Goal: Task Accomplishment & Management: Manage account settings

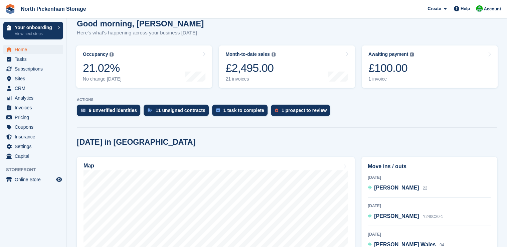
scroll to position [219, 0]
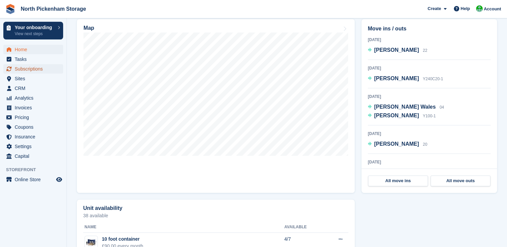
click at [27, 72] on span "Subscriptions" at bounding box center [35, 68] width 40 height 9
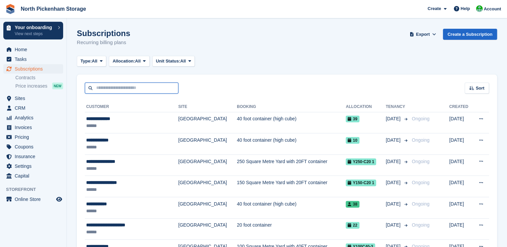
click at [122, 90] on input "text" at bounding box center [132, 88] width 94 height 11
click at [274, 87] on div "Sort Sort by Customer name Date created Move in date Move out date Created (old…" at bounding box center [287, 84] width 420 height 19
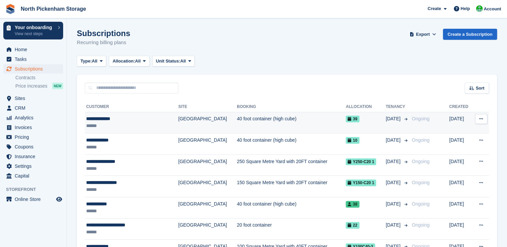
click at [203, 118] on td "[GEOGRAPHIC_DATA]" at bounding box center [207, 122] width 58 height 21
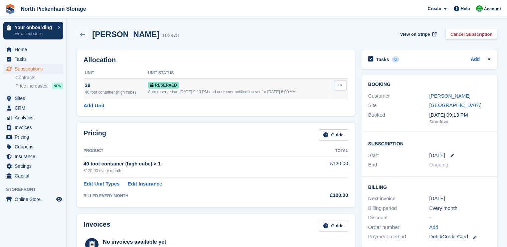
click at [336, 87] on button at bounding box center [340, 85] width 12 height 10
click at [315, 100] on p "Grant Early Access" at bounding box center [314, 98] width 58 height 9
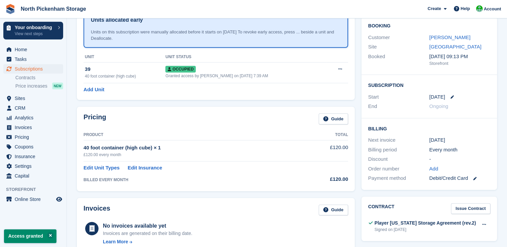
scroll to position [71, 0]
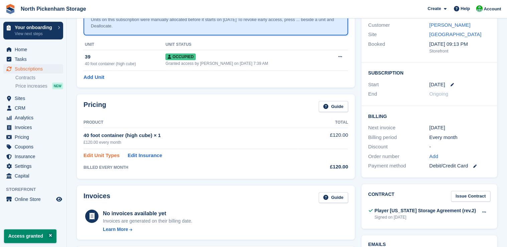
click at [107, 157] on link "Edit Unit Types" at bounding box center [102, 156] width 36 height 8
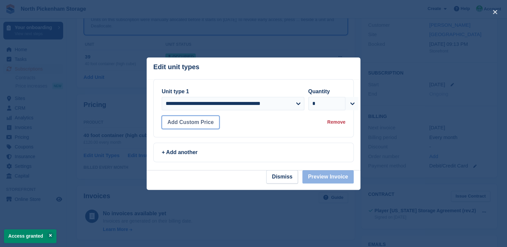
click at [188, 123] on button "Add Custom Price" at bounding box center [191, 122] width 58 height 13
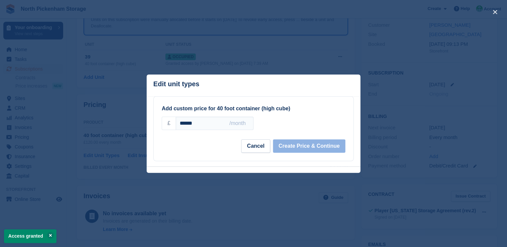
drag, startPoint x: 200, startPoint y: 124, endPoint x: 170, endPoint y: 122, distance: 29.8
click at [170, 122] on div "£ ****** /month" at bounding box center [208, 123] width 92 height 13
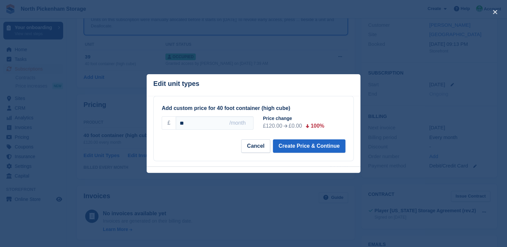
type input "*"
type input "***"
click at [303, 147] on button "Create Price & Continue" at bounding box center [309, 145] width 73 height 13
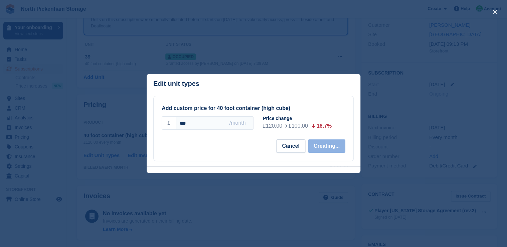
select select "*****"
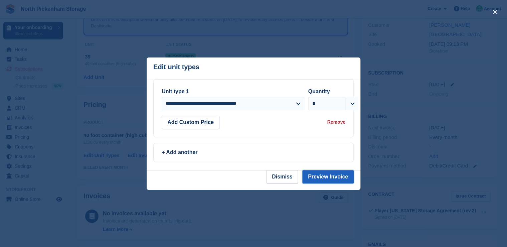
click at [322, 178] on button "Preview Invoice" at bounding box center [327, 176] width 51 height 13
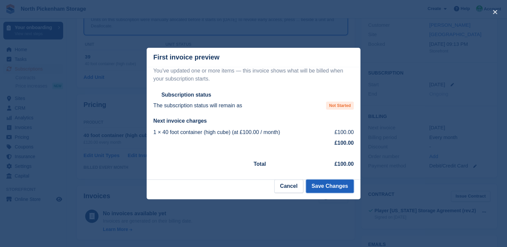
click at [328, 187] on button "Save Changes" at bounding box center [330, 185] width 48 height 13
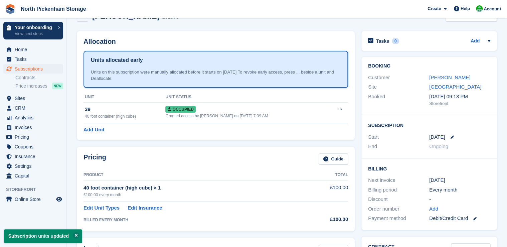
scroll to position [0, 0]
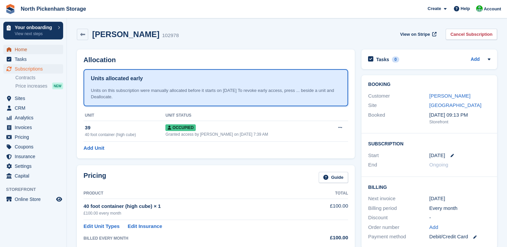
click at [27, 48] on span "Home" at bounding box center [35, 49] width 40 height 9
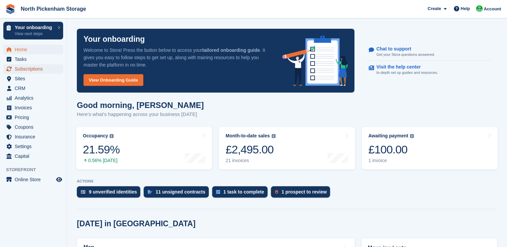
click at [21, 71] on span "Subscriptions" at bounding box center [35, 68] width 40 height 9
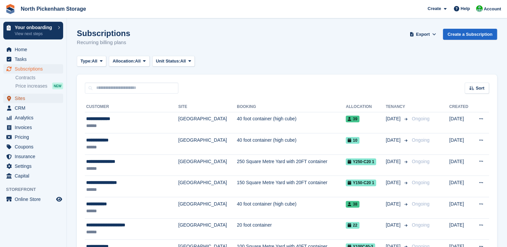
click at [20, 100] on span "Sites" at bounding box center [35, 98] width 40 height 9
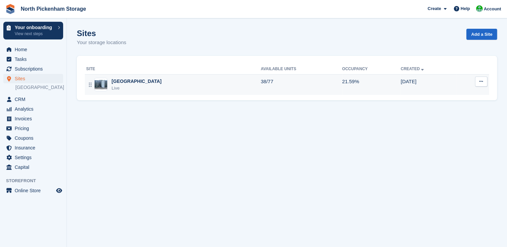
click at [101, 85] on img at bounding box center [101, 85] width 13 height 10
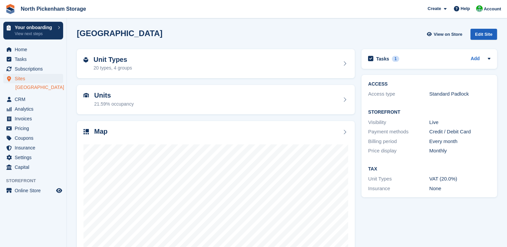
click at [484, 33] on div "Edit Site" at bounding box center [484, 34] width 27 height 11
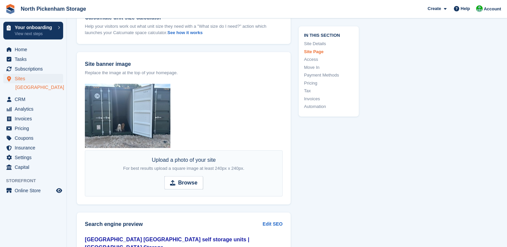
scroll to position [800, 0]
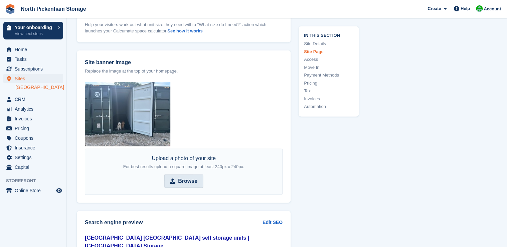
click at [185, 177] on strong "Browse" at bounding box center [187, 181] width 19 height 8
click at [185, 176] on input "Browse" at bounding box center [183, 180] width 39 height 13
type input "**********"
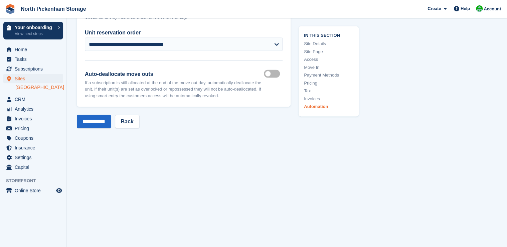
scroll to position [3201, 0]
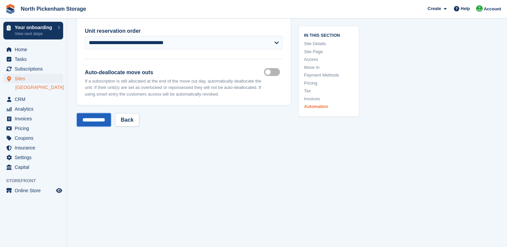
click at [99, 113] on input "**********" at bounding box center [94, 119] width 34 height 13
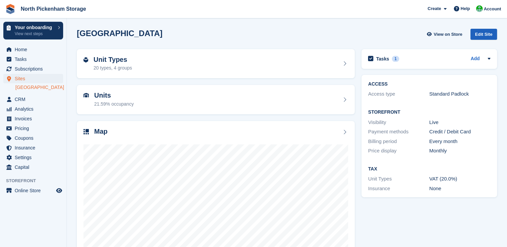
click at [491, 33] on div "Edit Site" at bounding box center [484, 34] width 27 height 11
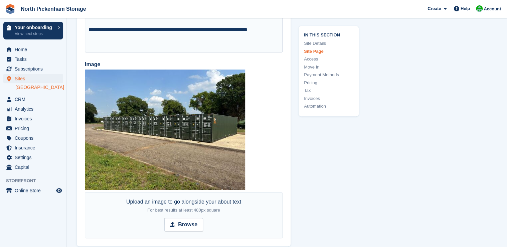
scroll to position [1330, 0]
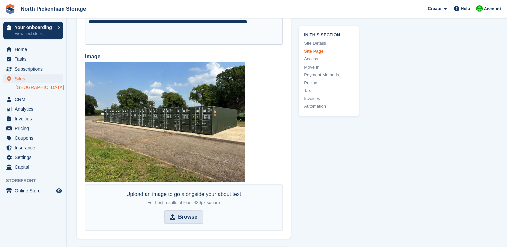
click at [186, 213] on strong "Browse" at bounding box center [187, 217] width 19 height 8
click at [186, 210] on input "Browse" at bounding box center [183, 216] width 39 height 13
type input "**********"
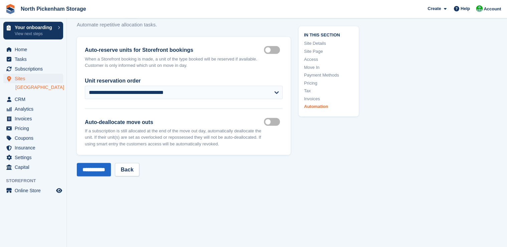
scroll to position [3167, 0]
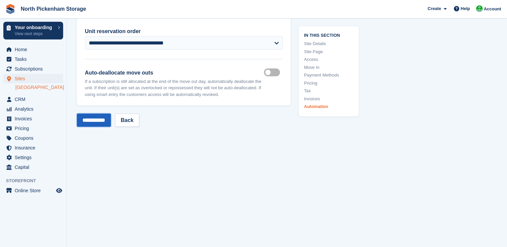
click at [98, 113] on input "**********" at bounding box center [94, 119] width 34 height 13
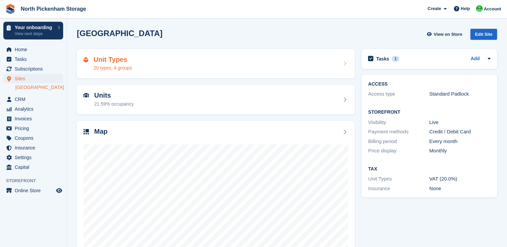
click at [117, 65] on div "20 types, 4 groups" at bounding box center [113, 68] width 38 height 7
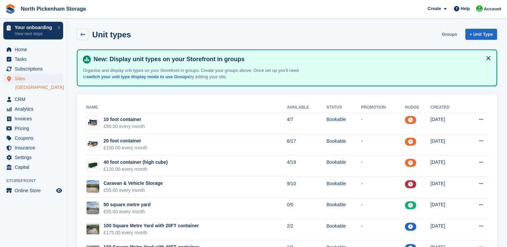
click at [455, 33] on link "Groups" at bounding box center [449, 34] width 21 height 11
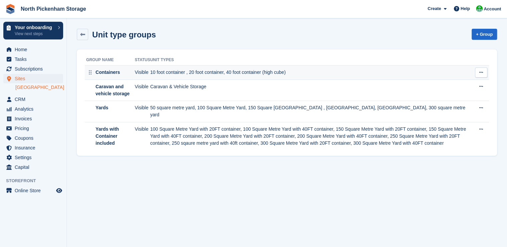
click at [159, 74] on td "10 foot container , 20 foot container, 40 foot container (high cube)" at bounding box center [312, 73] width 325 height 14
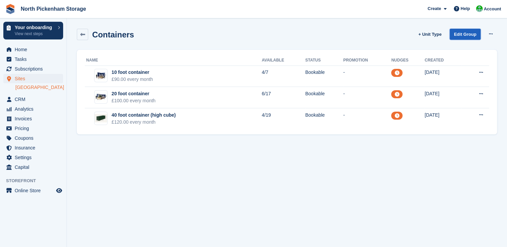
click at [467, 31] on link "Edit Group" at bounding box center [465, 34] width 31 height 11
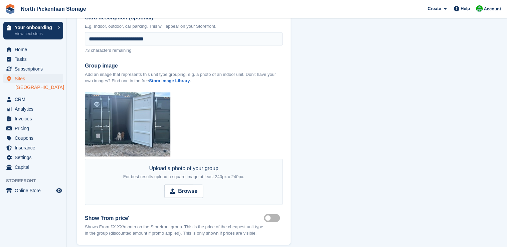
scroll to position [209, 0]
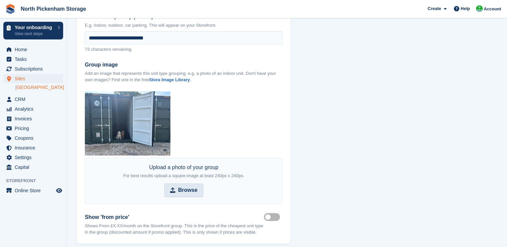
click at [182, 192] on strong "Browse" at bounding box center [187, 190] width 19 height 8
click at [182, 192] on input "Browse" at bounding box center [183, 189] width 39 height 13
type input "**********"
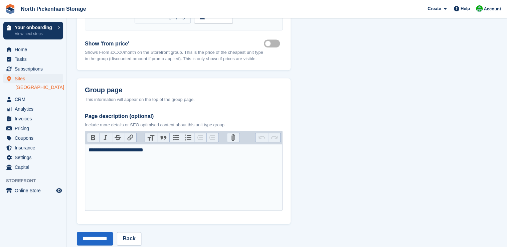
scroll to position [395, 0]
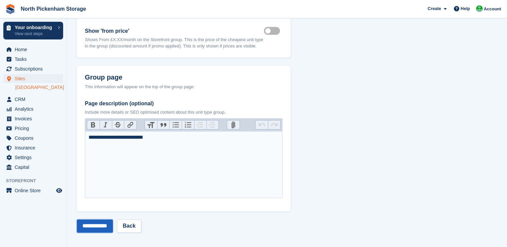
click at [93, 225] on input "**********" at bounding box center [95, 225] width 36 height 13
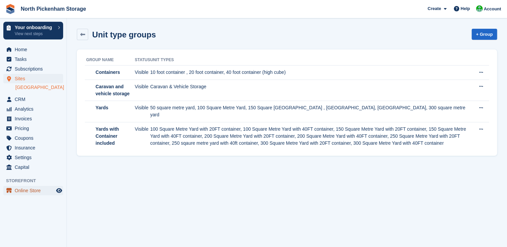
click at [27, 189] on span "Online Store" at bounding box center [35, 190] width 40 height 9
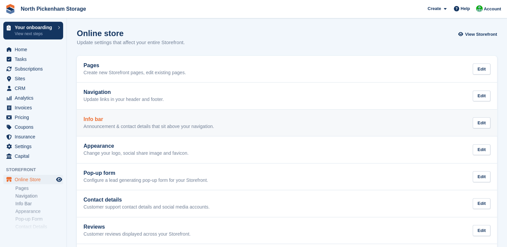
click at [101, 124] on p "Announcement & contact details that sit above your navigation." at bounding box center [149, 127] width 131 height 6
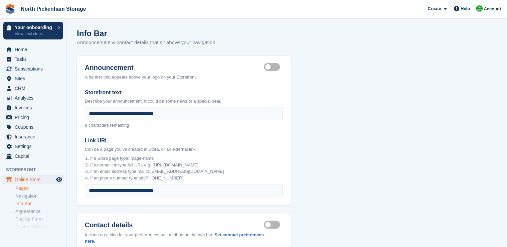
click at [33, 188] on link "Pages" at bounding box center [39, 188] width 48 height 6
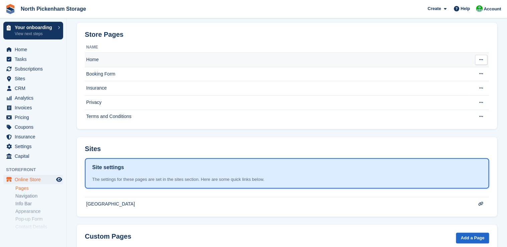
scroll to position [35, 0]
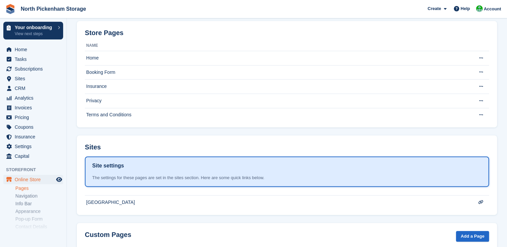
click at [98, 45] on th "Name" at bounding box center [277, 45] width 384 height 11
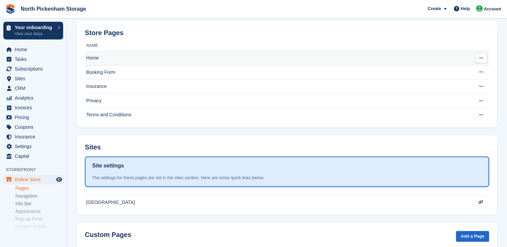
click at [92, 58] on td "Home" at bounding box center [277, 58] width 384 height 14
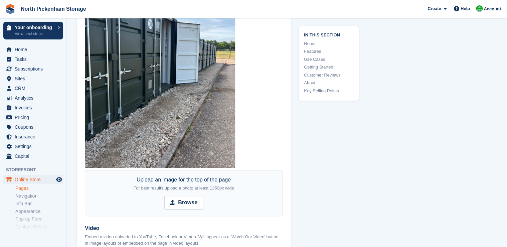
scroll to position [254, 0]
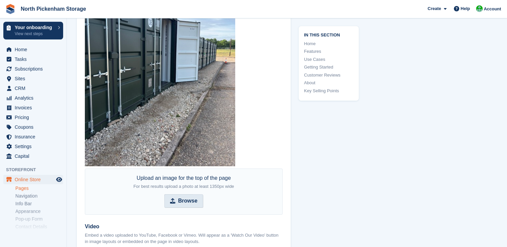
click at [188, 202] on strong "Browse" at bounding box center [187, 201] width 19 height 8
click at [188, 202] on input "Browse" at bounding box center [183, 200] width 39 height 13
type input "**********"
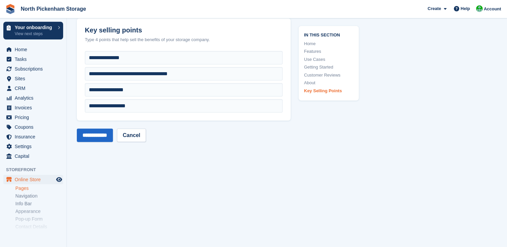
scroll to position [2217, 0]
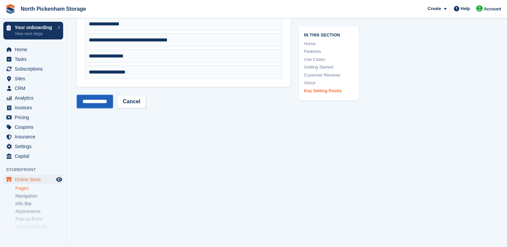
click at [97, 96] on input "**********" at bounding box center [95, 101] width 36 height 13
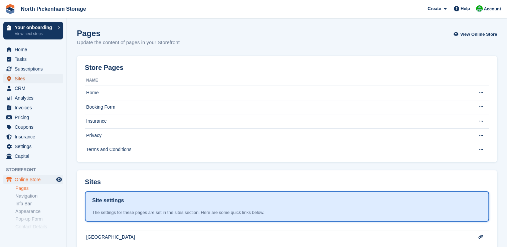
click at [22, 79] on span "Sites" at bounding box center [35, 78] width 40 height 9
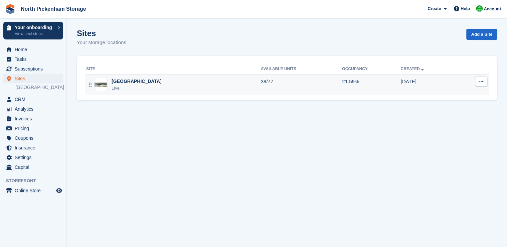
click at [486, 84] on button at bounding box center [481, 82] width 12 height 10
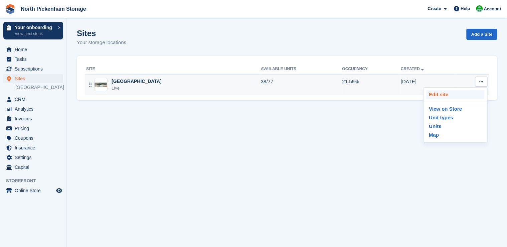
click at [450, 95] on p "Edit site" at bounding box center [455, 94] width 58 height 9
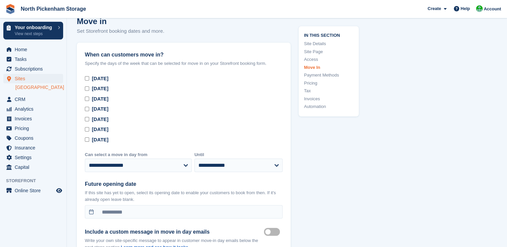
scroll to position [1899, 0]
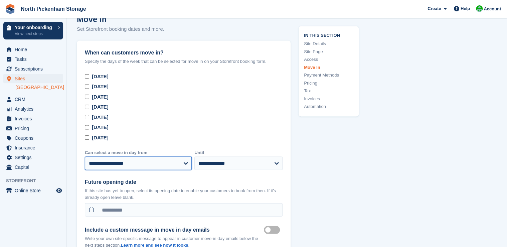
click at [187, 156] on select "**********" at bounding box center [138, 162] width 107 height 13
click at [154, 113] on div "Friday" at bounding box center [184, 117] width 198 height 8
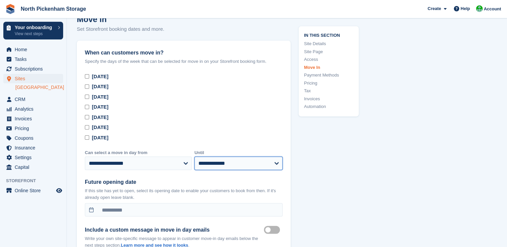
click at [232, 156] on select "**********" at bounding box center [239, 162] width 88 height 13
click at [195, 156] on select "**********" at bounding box center [239, 162] width 88 height 13
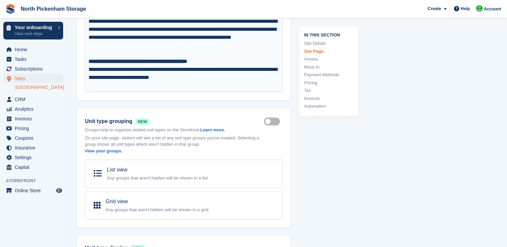
scroll to position [253, 0]
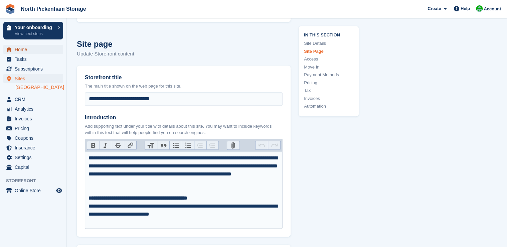
click at [26, 50] on span "Home" at bounding box center [35, 49] width 40 height 9
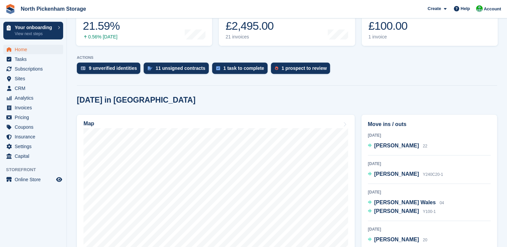
scroll to position [126, 0]
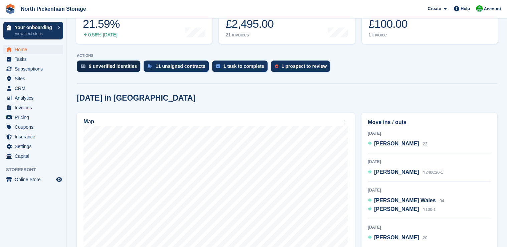
click at [120, 68] on div "9 unverified identities" at bounding box center [113, 66] width 48 height 5
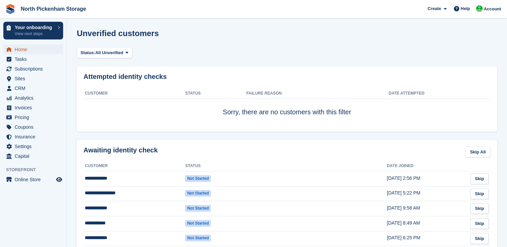
click at [33, 48] on span "Home" at bounding box center [35, 49] width 40 height 9
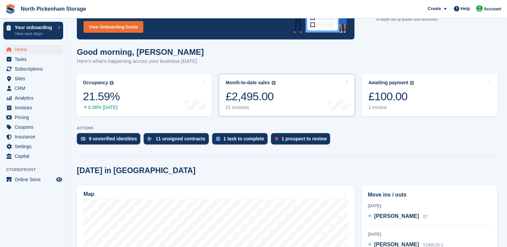
scroll to position [64, 0]
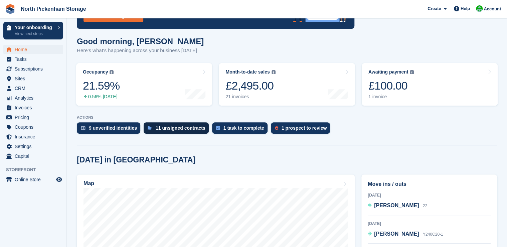
click at [162, 126] on div "11 unsigned contracts" at bounding box center [181, 127] width 50 height 5
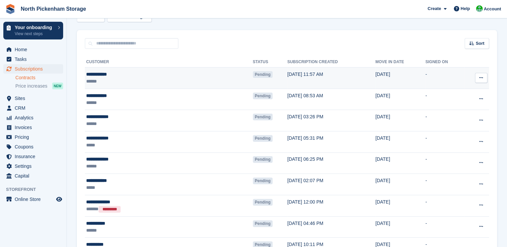
scroll to position [41, 0]
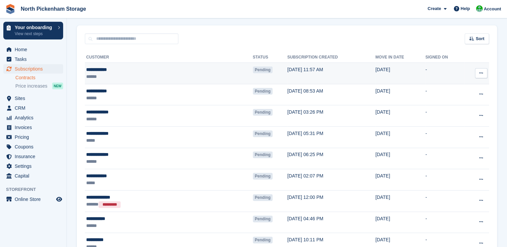
click at [483, 72] on icon at bounding box center [482, 73] width 4 height 4
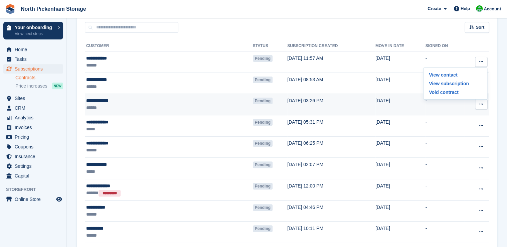
scroll to position [113, 0]
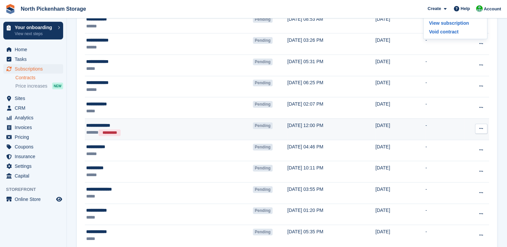
click at [482, 131] on button at bounding box center [481, 129] width 12 height 10
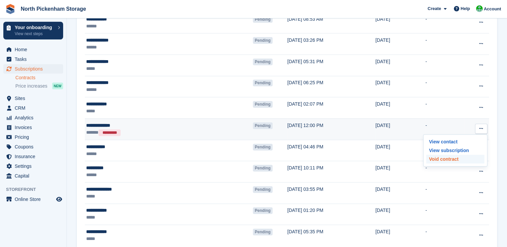
click at [438, 158] on p "Void contract" at bounding box center [455, 159] width 58 height 9
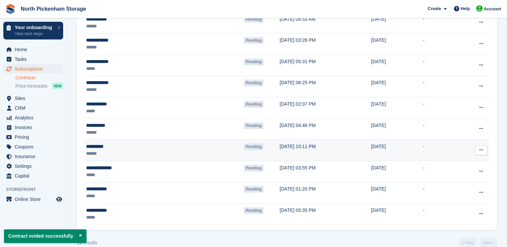
scroll to position [0, 0]
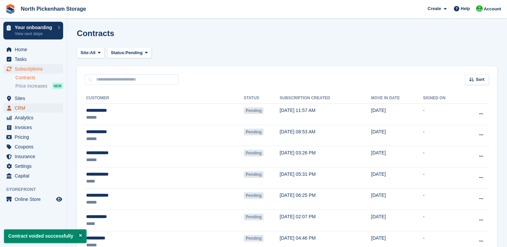
click at [16, 106] on span "CRM" at bounding box center [35, 107] width 40 height 9
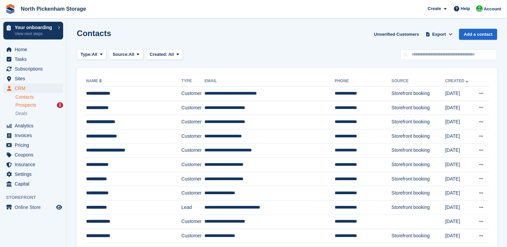
click at [33, 104] on span "Prospects" at bounding box center [25, 105] width 21 height 6
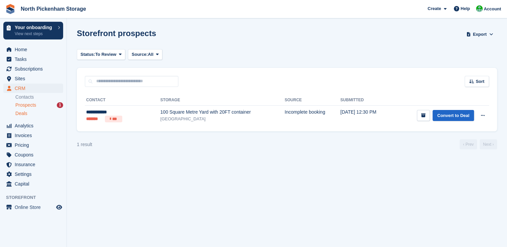
click at [28, 113] on div "Deals" at bounding box center [39, 113] width 48 height 6
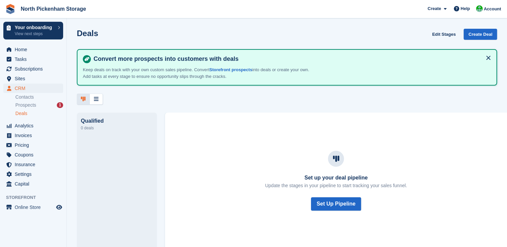
scroll to position [1, 0]
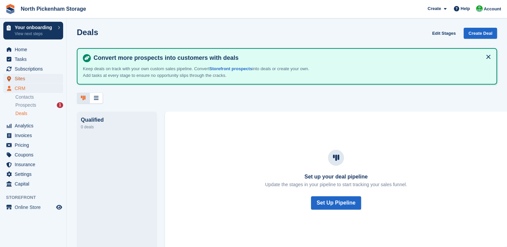
click at [22, 77] on span "Sites" at bounding box center [35, 78] width 40 height 9
